Goal: Navigation & Orientation: Find specific page/section

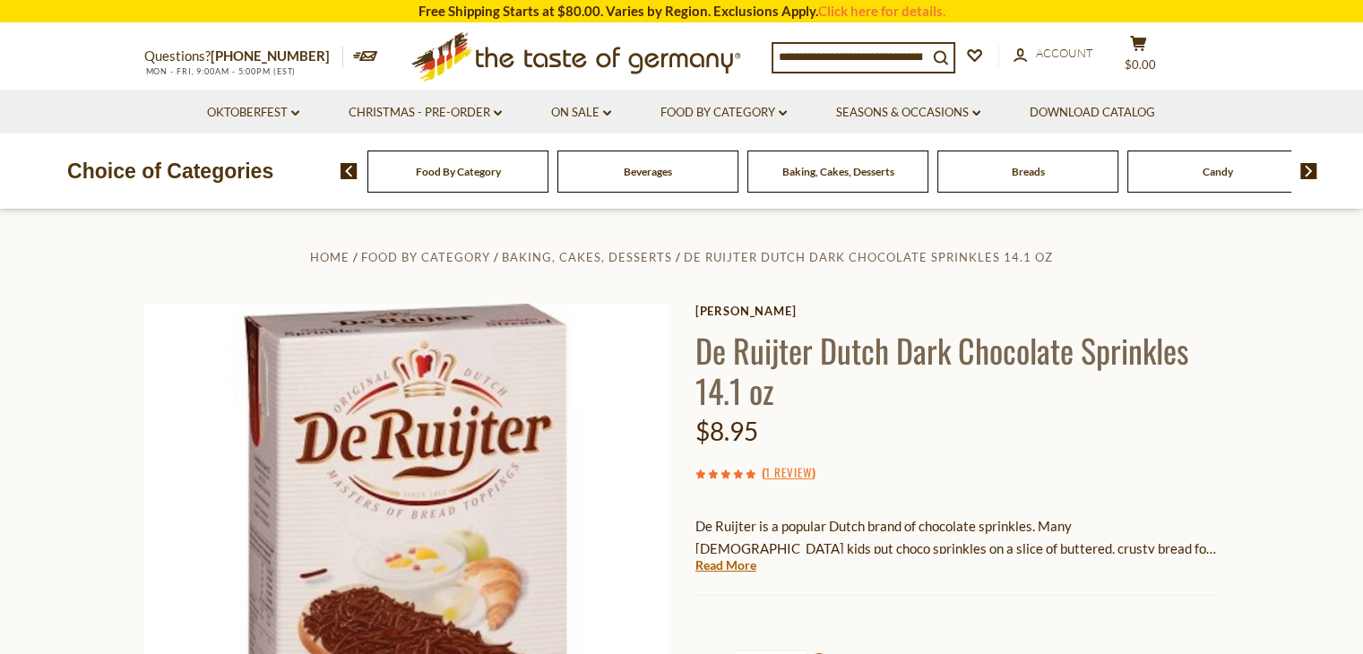
drag, startPoint x: 768, startPoint y: 437, endPoint x: 681, endPoint y: 438, distance: 87.0
click at [681, 438] on div "Home Food By Category Baking, Cakes, Desserts De Ruijter Dutch Dark Chocolate S…" at bounding box center [682, 590] width 1103 height 689
click at [1169, 511] on div "De Ruijter is a popular Dutch brand of chocolate sprinkles. Many German kids pu…" at bounding box center [958, 528] width 524 height 53
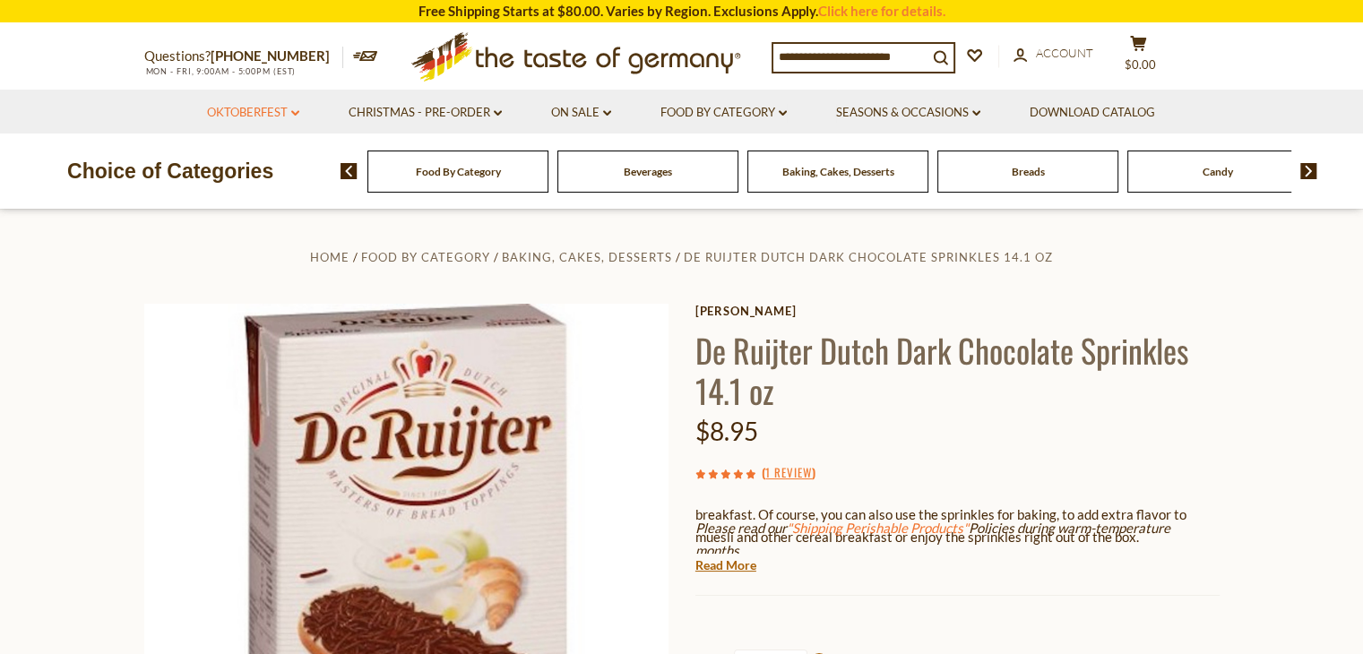
click at [288, 109] on link "Oktoberfest dropdown_arrow" at bounding box center [253, 113] width 92 height 20
click at [29, 48] on section "Questions? 800-881-6419 MON - FRI, 9:00AM - 5:00PM (EST) × Questions? 800-881-6…" at bounding box center [681, 56] width 1363 height 65
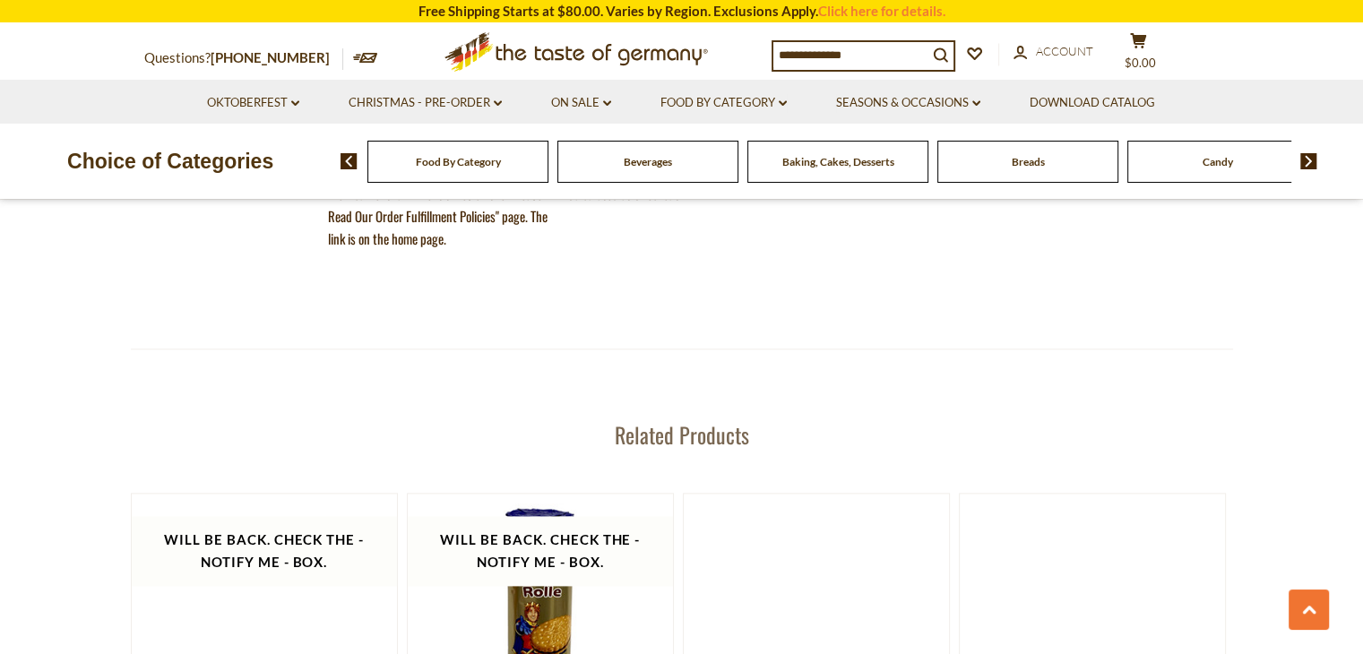
scroll to position [1793, 0]
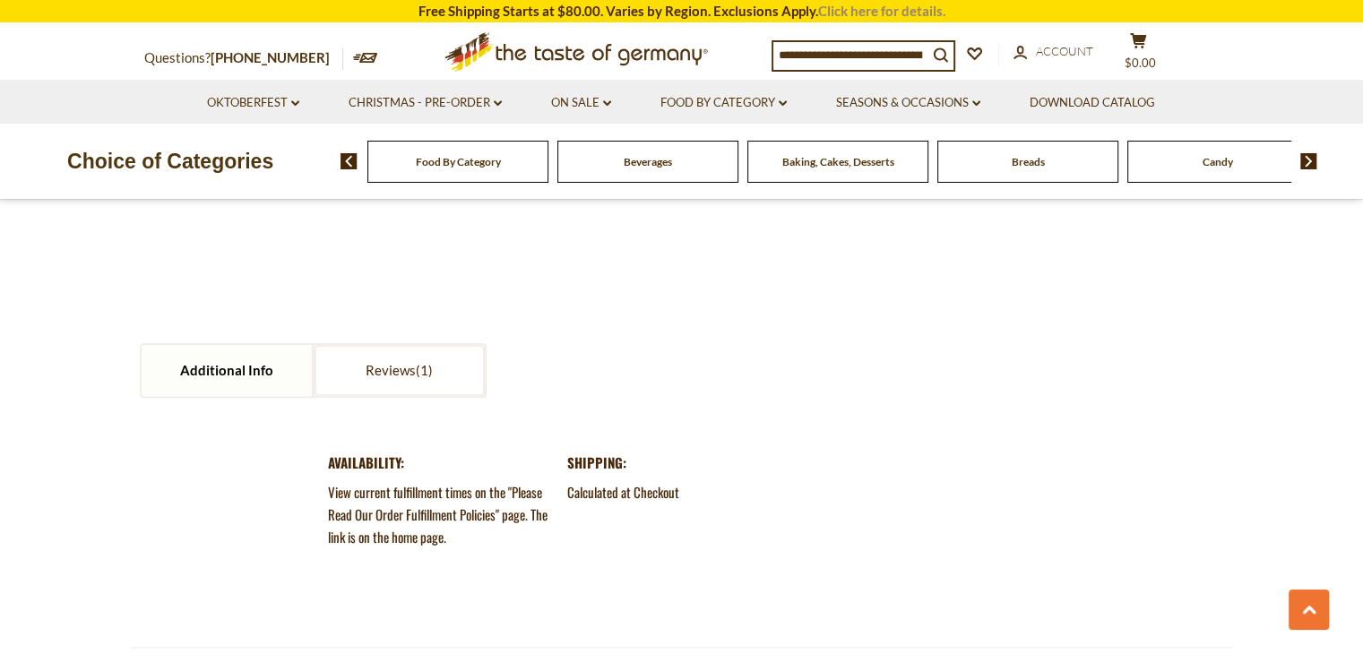
click at [873, 8] on link "Click here for details." at bounding box center [881, 11] width 127 height 16
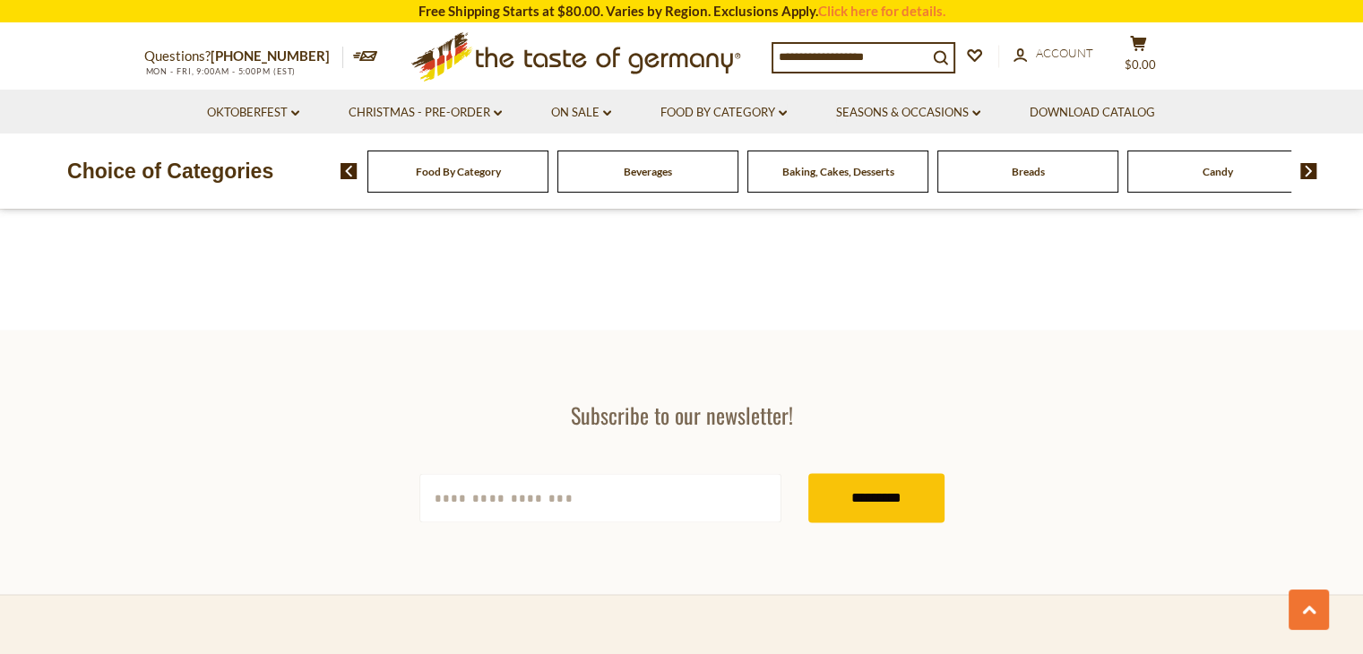
scroll to position [1793, 0]
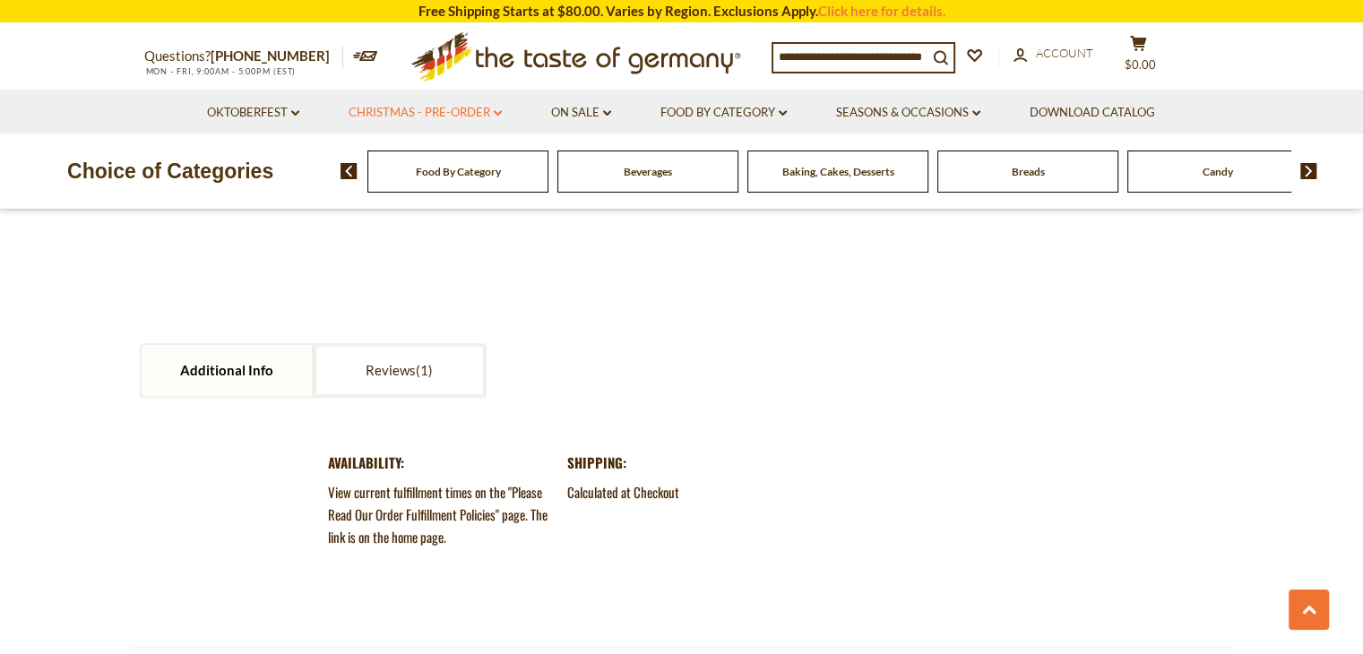
click at [437, 115] on link "Christmas - PRE-ORDER dropdown_arrow" at bounding box center [425, 113] width 153 height 20
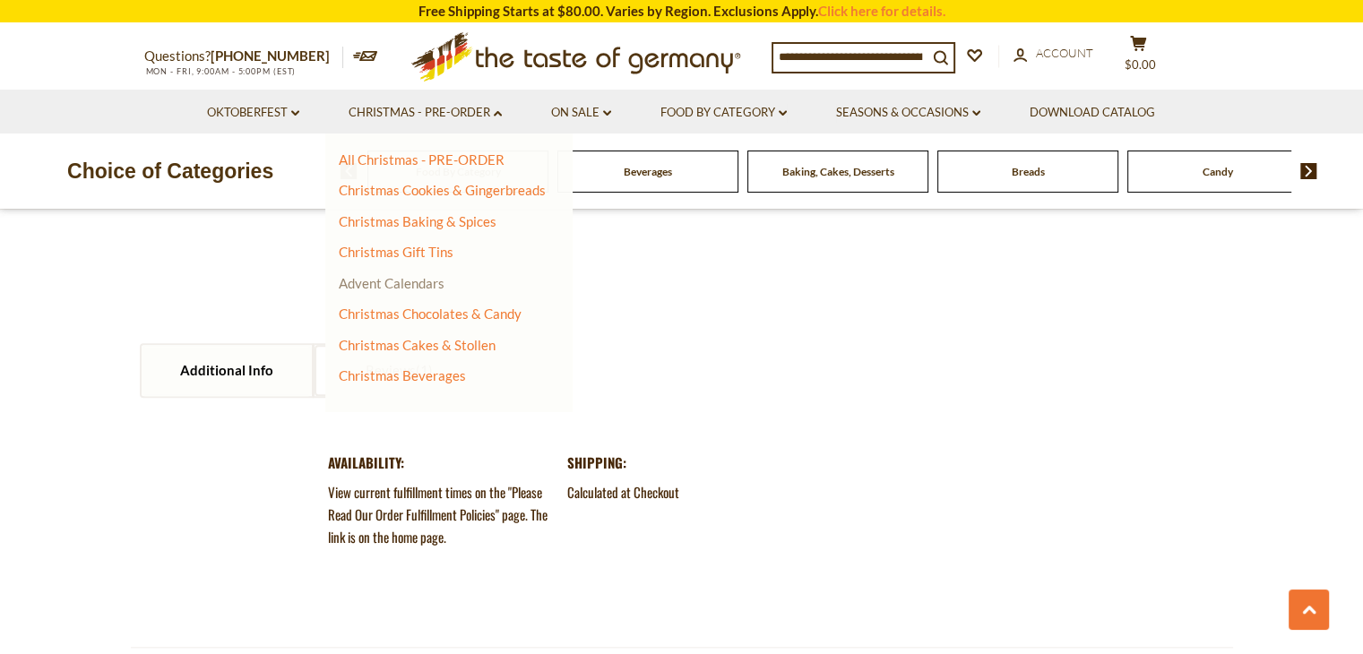
click at [434, 285] on link "Advent Calendars" at bounding box center [392, 283] width 106 height 16
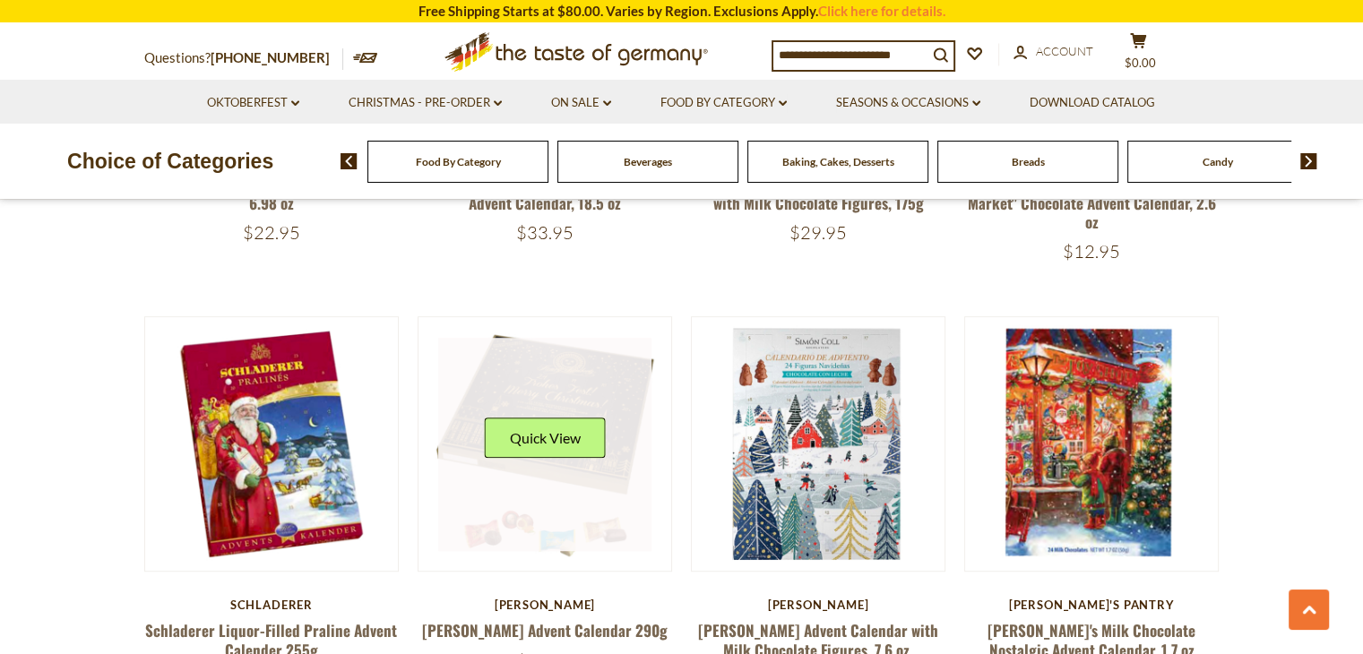
scroll to position [597, 0]
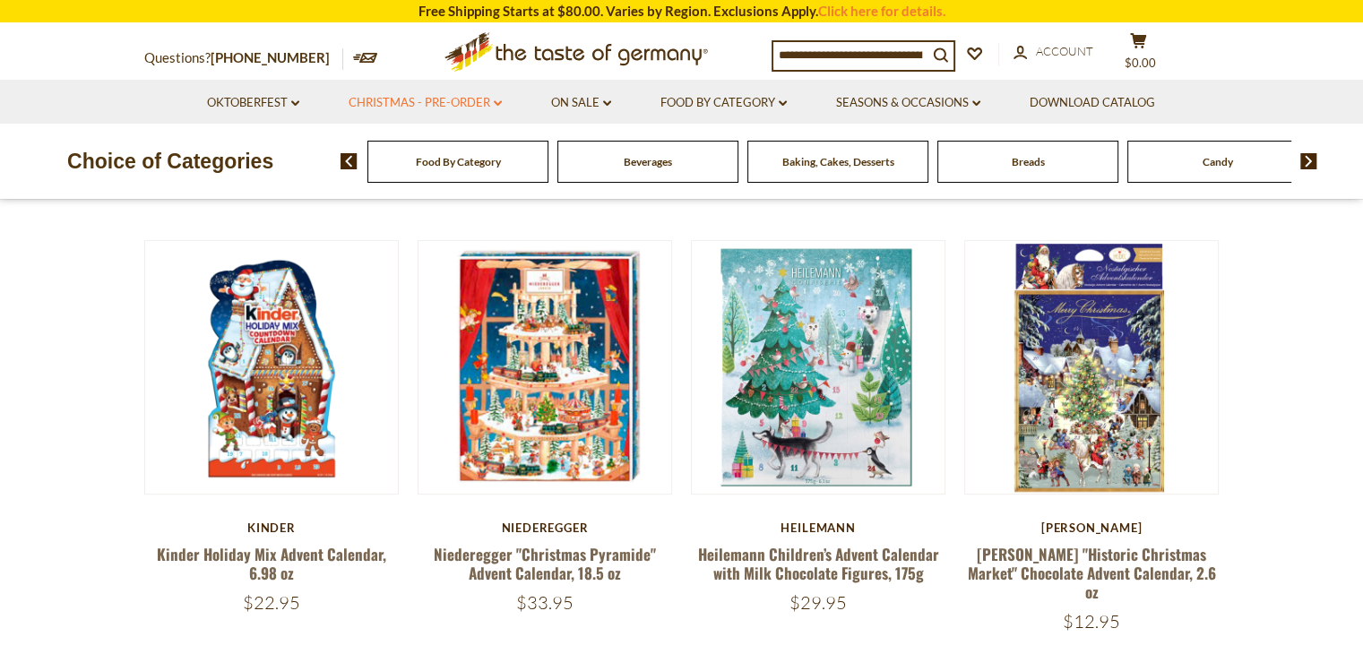
click at [429, 105] on link "Christmas - PRE-ORDER dropdown_arrow" at bounding box center [425, 103] width 153 height 20
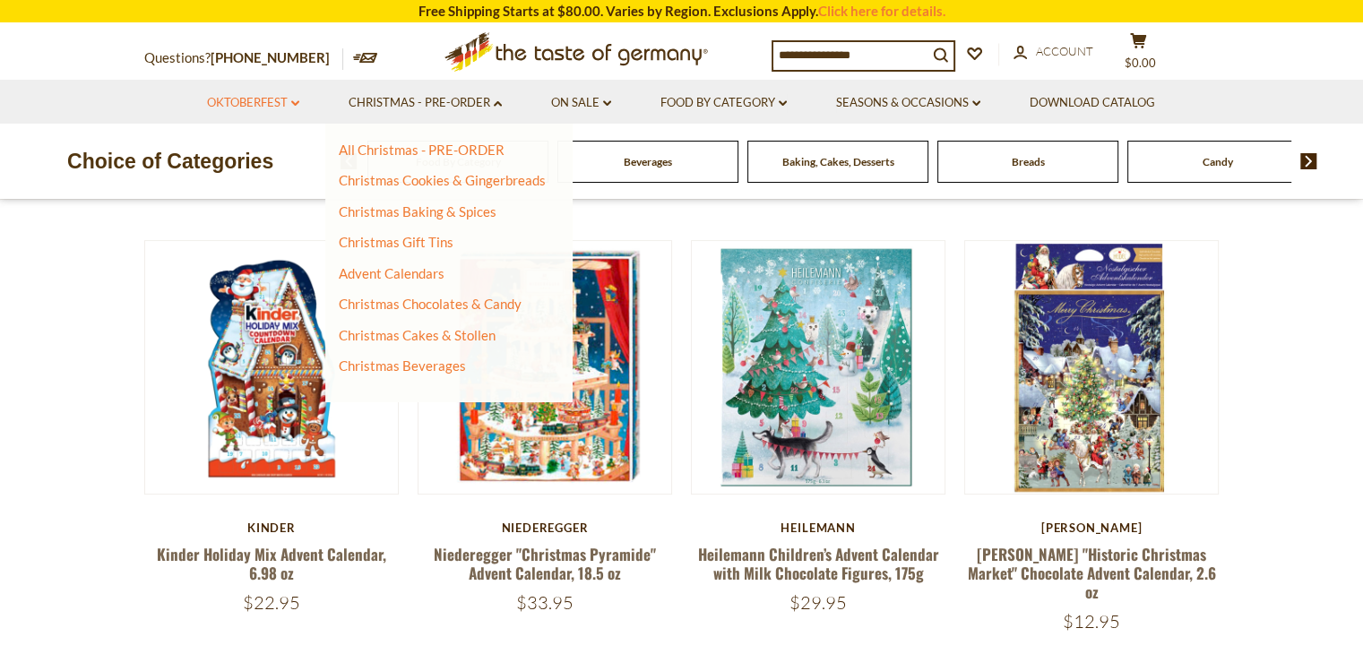
click at [257, 105] on link "Oktoberfest dropdown_arrow" at bounding box center [253, 103] width 92 height 20
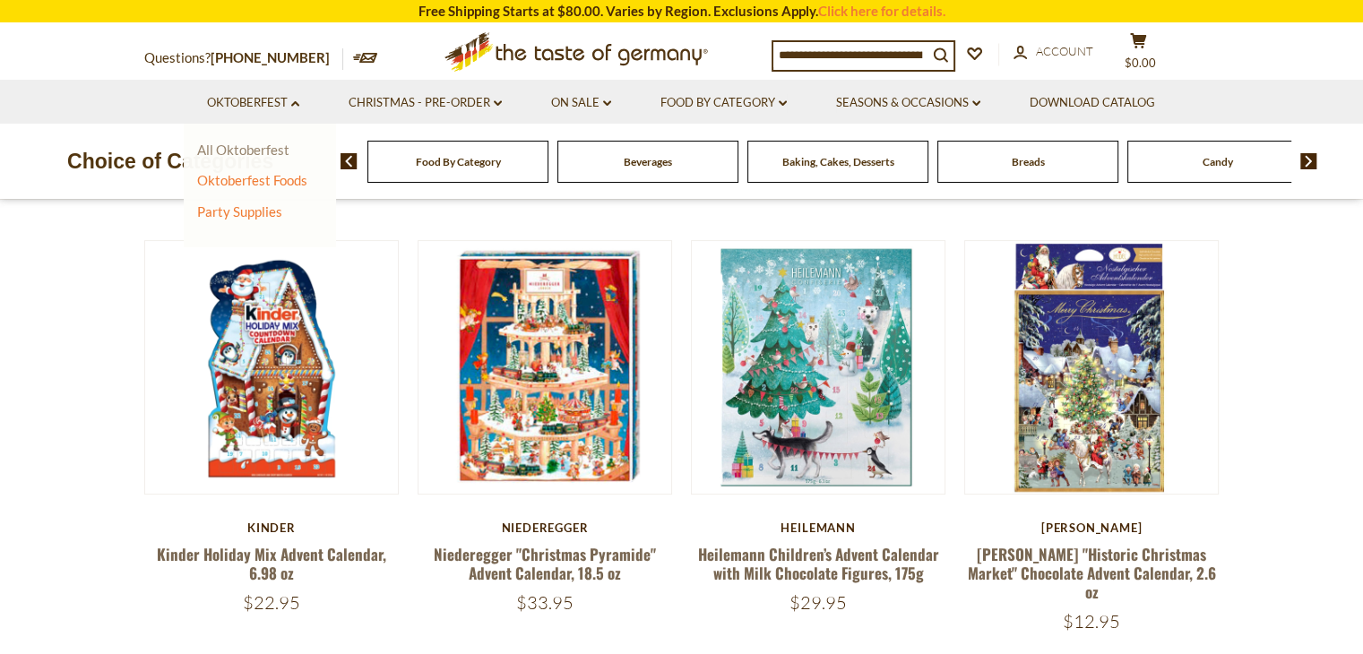
click at [258, 150] on link "All Oktoberfest" at bounding box center [243, 150] width 92 height 16
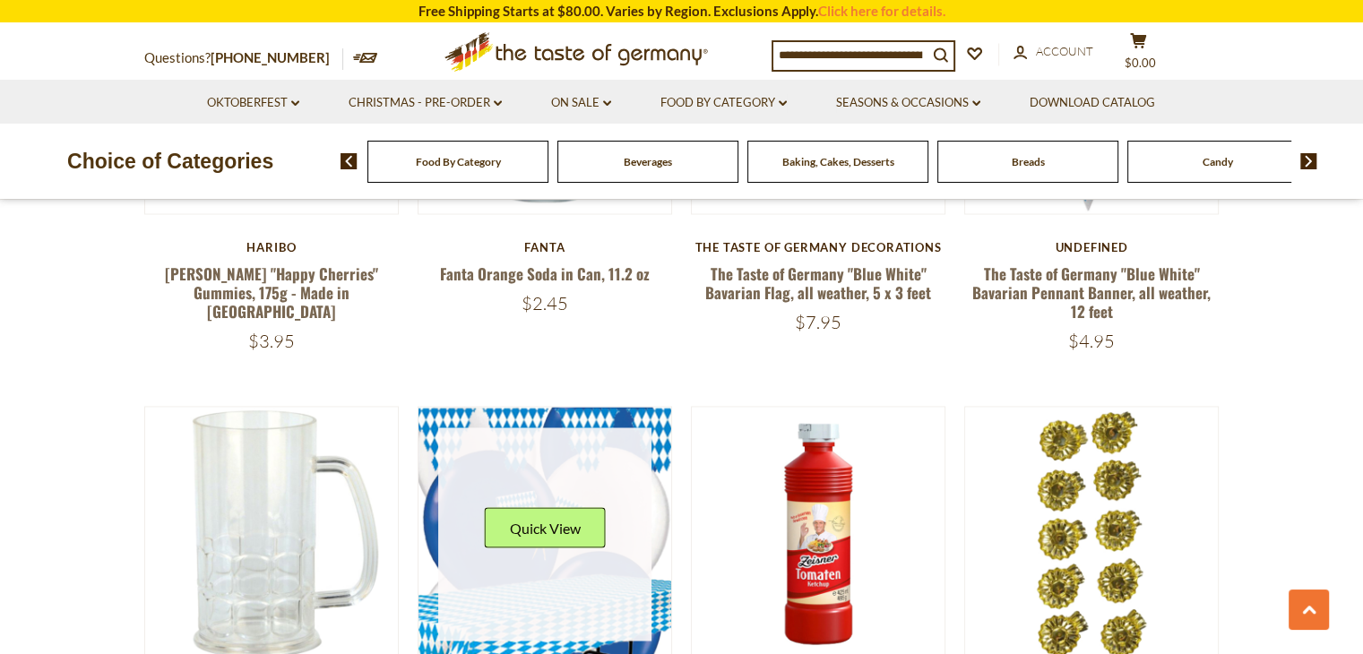
scroll to position [3286, 0]
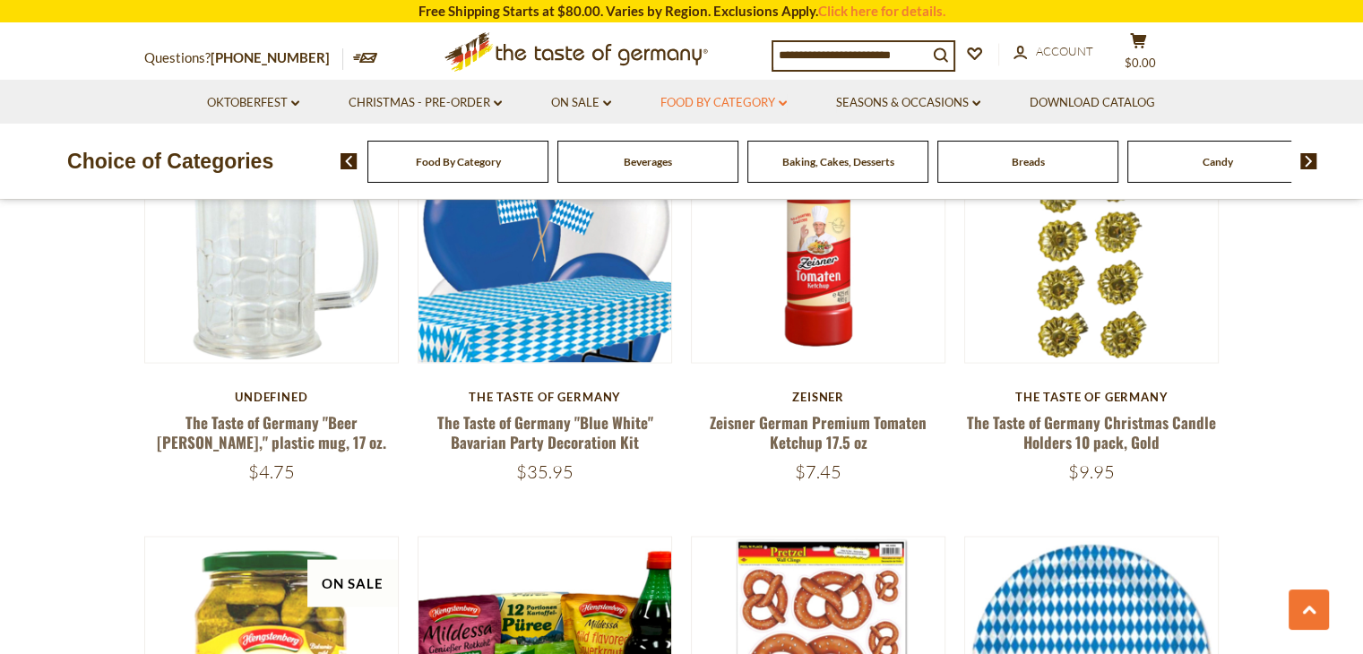
click at [737, 103] on link "Food By Category dropdown_arrow" at bounding box center [724, 103] width 126 height 20
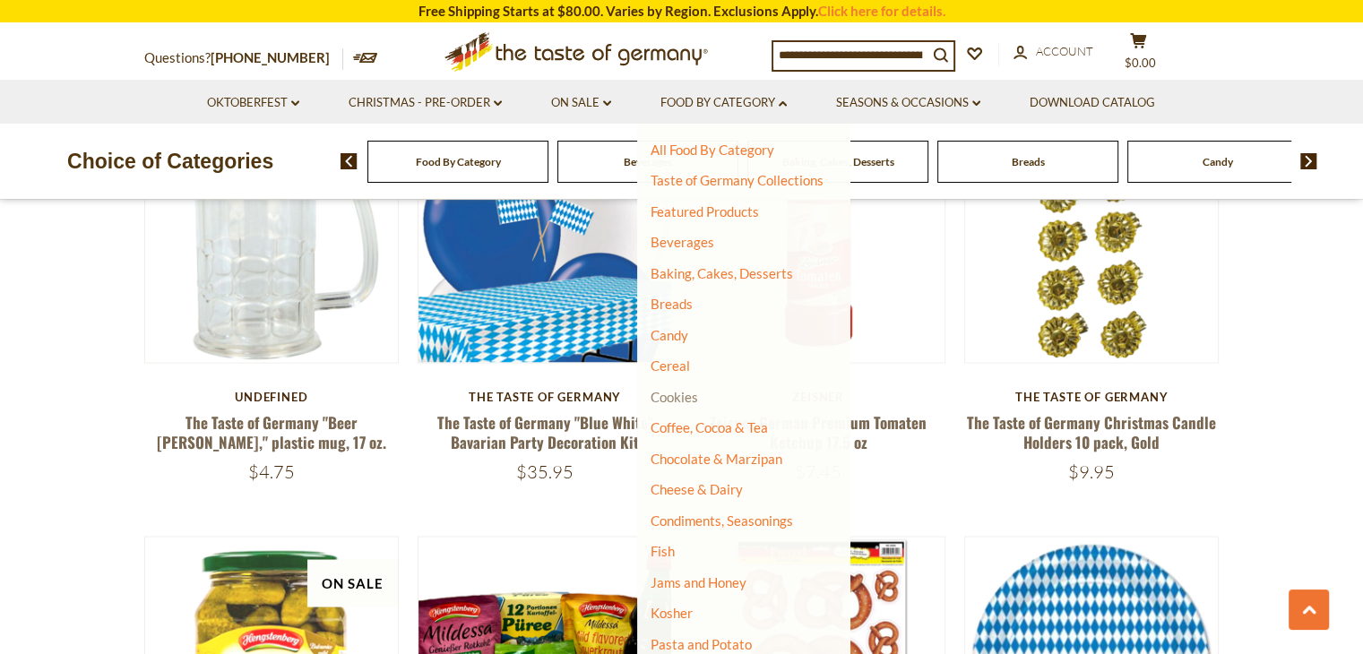
click at [690, 401] on link "Cookies" at bounding box center [675, 397] width 48 height 16
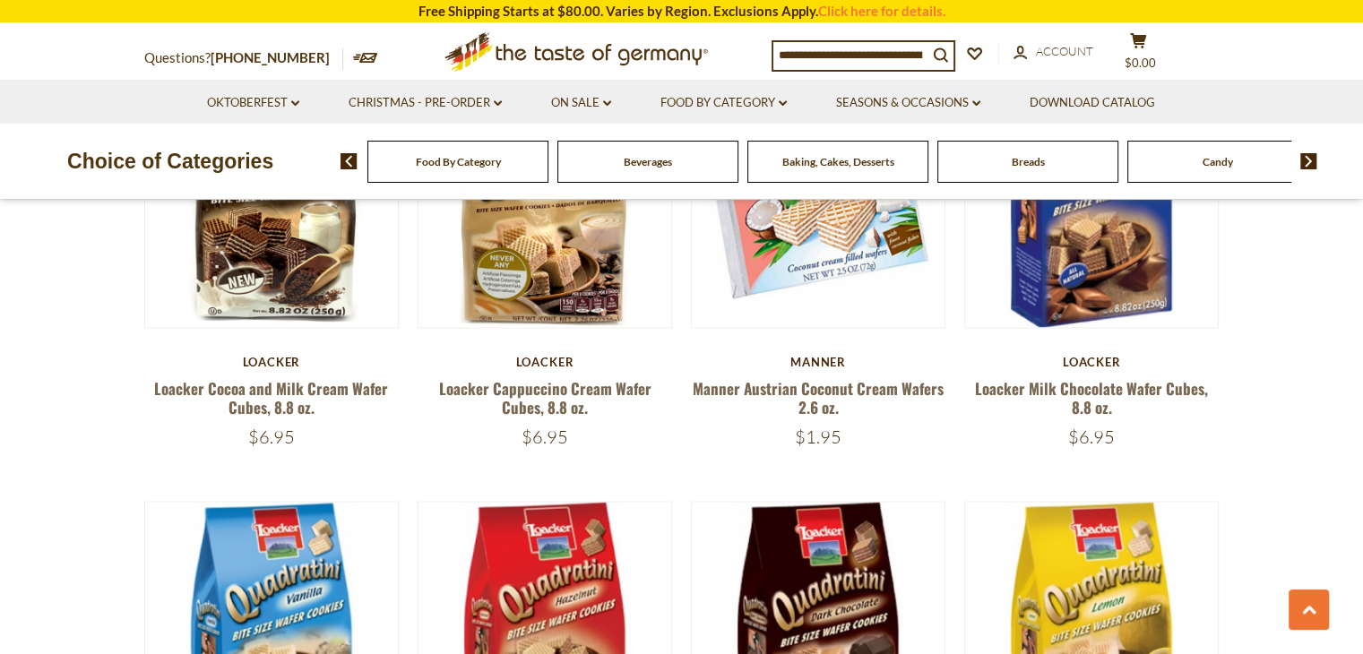
scroll to position [3586, 0]
